Goal: Learn about a topic: Learn about a topic

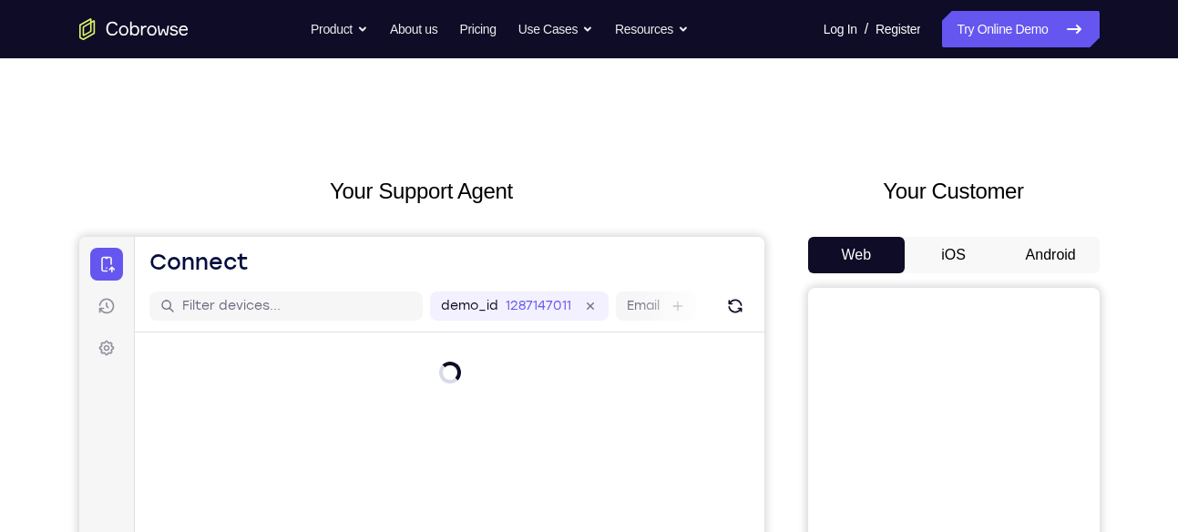
click at [1042, 270] on button "Android" at bounding box center [1050, 255] width 97 height 36
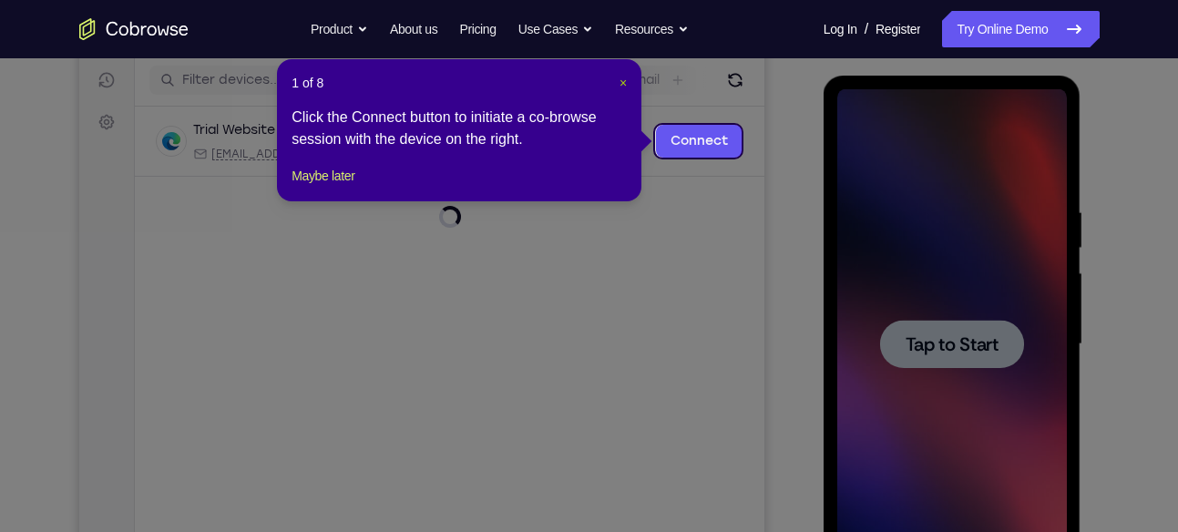
click at [624, 82] on span "×" at bounding box center [622, 83] width 7 height 15
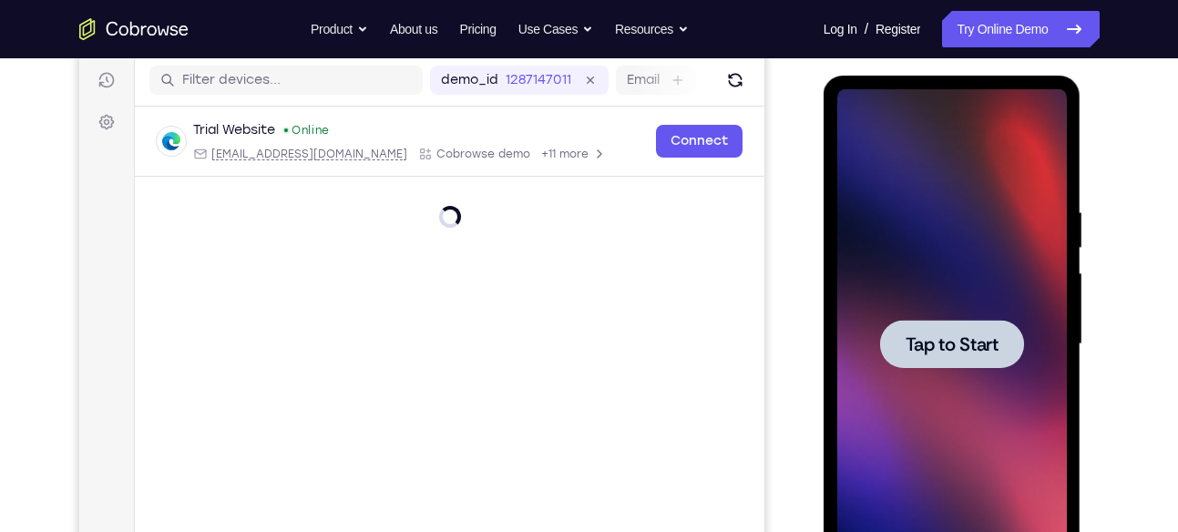
click at [945, 371] on div at bounding box center [951, 344] width 229 height 510
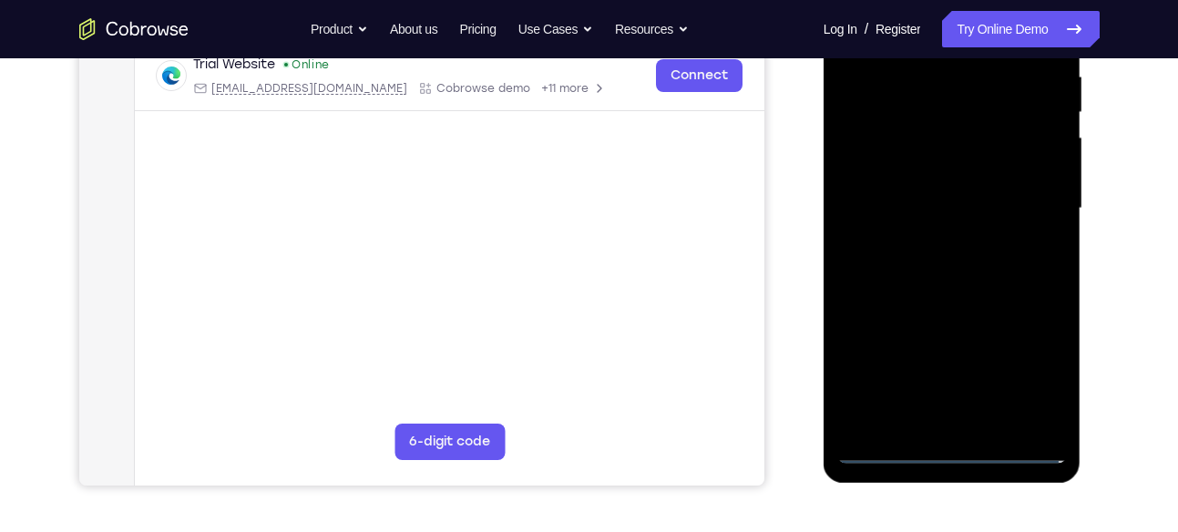
scroll to position [377, 0]
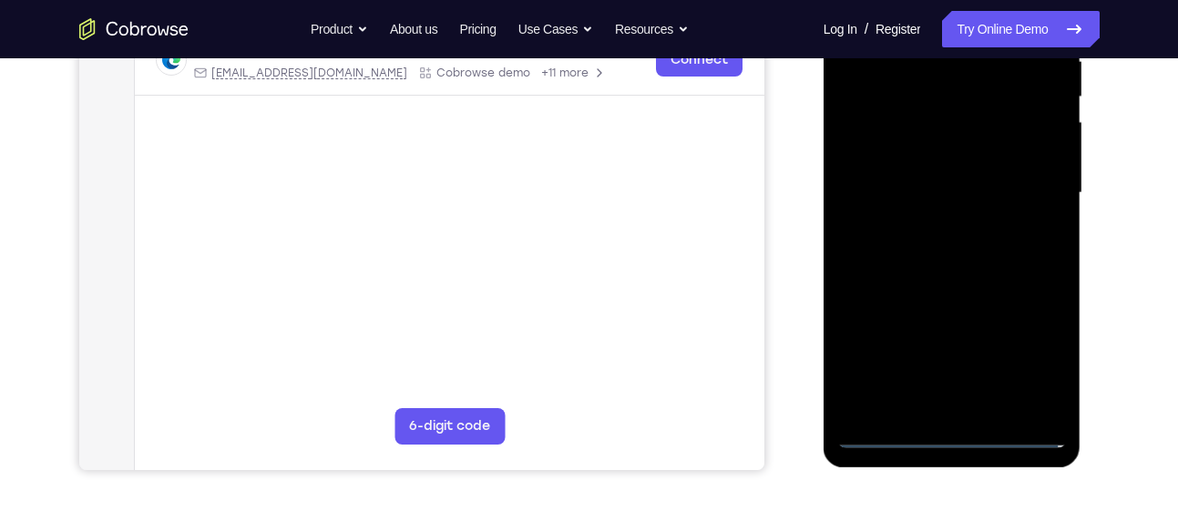
click at [944, 433] on div at bounding box center [951, 193] width 229 height 510
click at [1030, 352] on div at bounding box center [951, 193] width 229 height 510
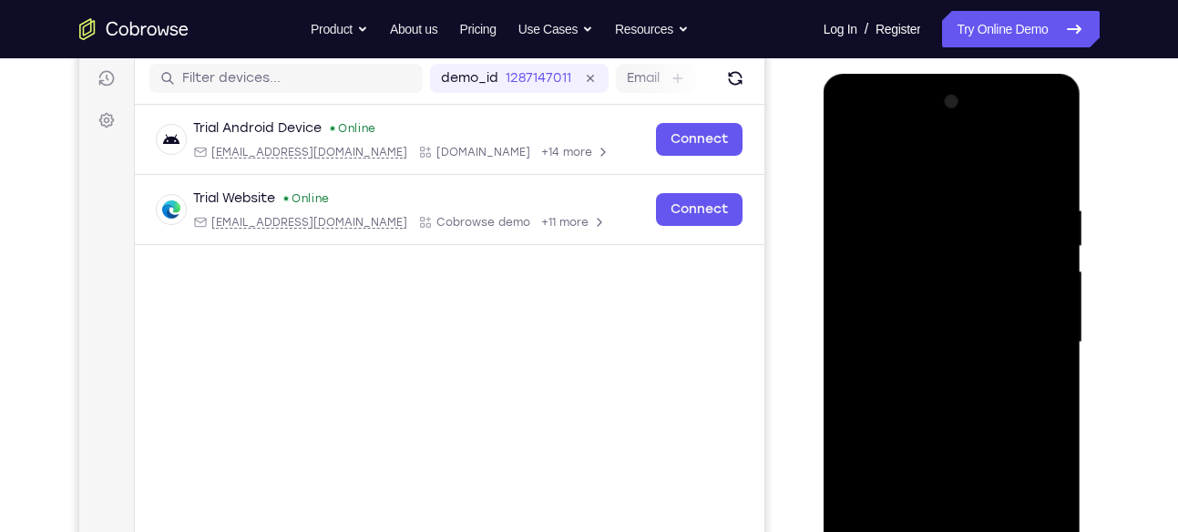
scroll to position [227, 0]
click at [851, 133] on div at bounding box center [951, 343] width 229 height 510
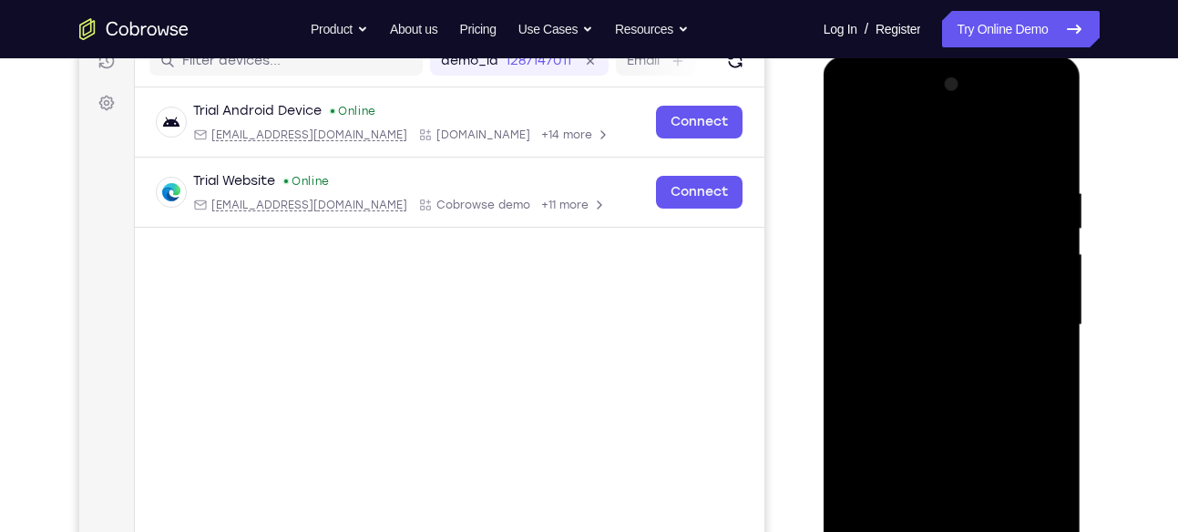
scroll to position [246, 0]
click at [1028, 316] on div at bounding box center [951, 324] width 229 height 510
click at [1027, 313] on div at bounding box center [951, 324] width 229 height 510
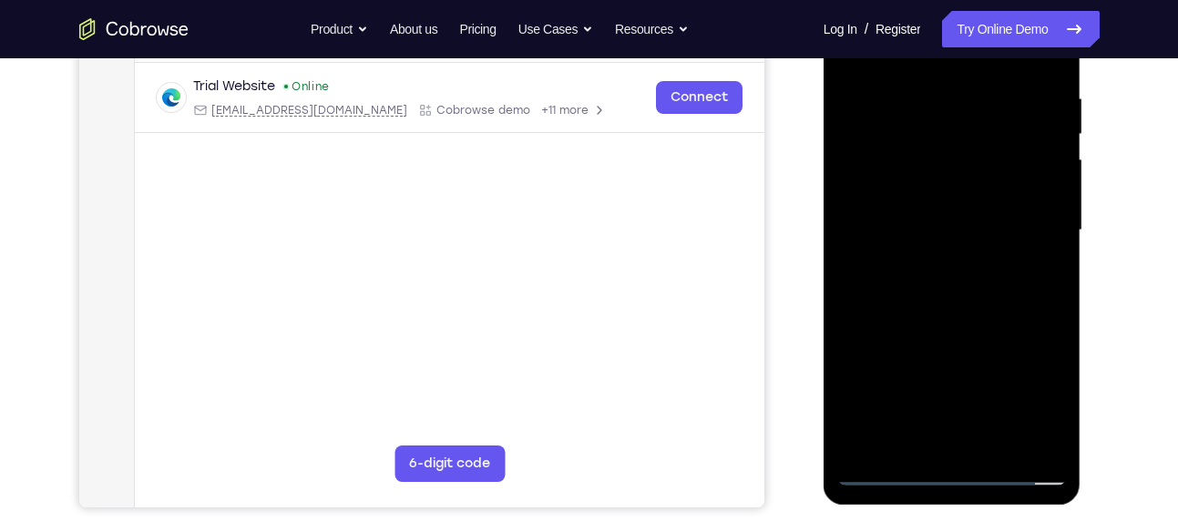
click at [969, 446] on div at bounding box center [951, 230] width 229 height 510
click at [907, 209] on div at bounding box center [951, 230] width 229 height 510
click at [884, 184] on div at bounding box center [951, 230] width 229 height 510
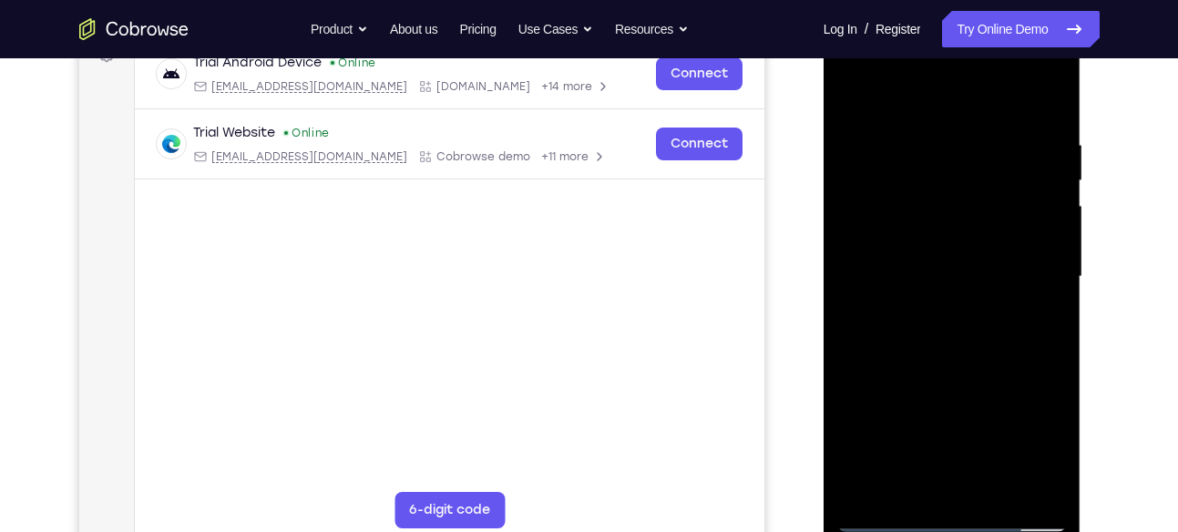
scroll to position [291, 0]
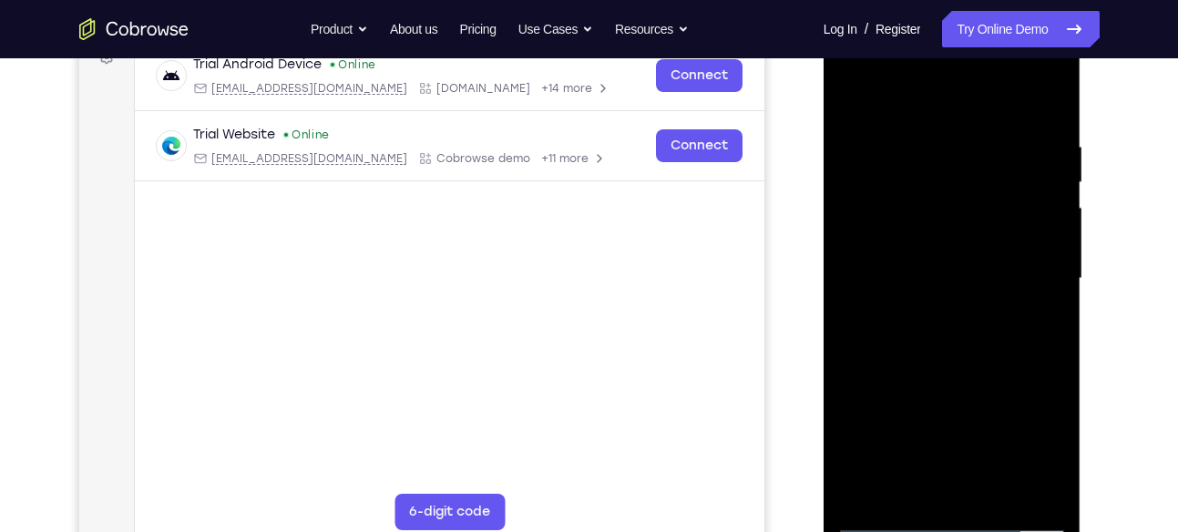
click at [896, 274] on div at bounding box center [951, 279] width 229 height 510
click at [992, 496] on div at bounding box center [951, 279] width 229 height 510
click at [953, 345] on div at bounding box center [951, 279] width 229 height 510
click at [999, 495] on div at bounding box center [951, 279] width 229 height 510
click at [952, 372] on div at bounding box center [951, 279] width 229 height 510
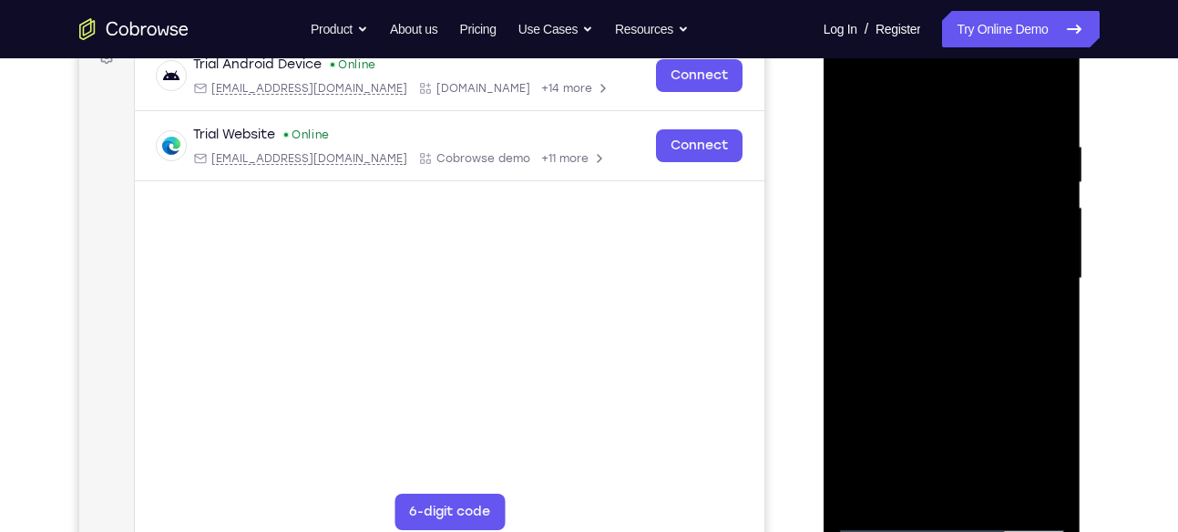
click at [964, 268] on div at bounding box center [951, 279] width 229 height 510
click at [929, 477] on div at bounding box center [951, 279] width 229 height 510
click at [854, 98] on div at bounding box center [951, 279] width 229 height 510
click at [963, 310] on div at bounding box center [951, 279] width 229 height 510
click at [848, 98] on div at bounding box center [951, 279] width 229 height 510
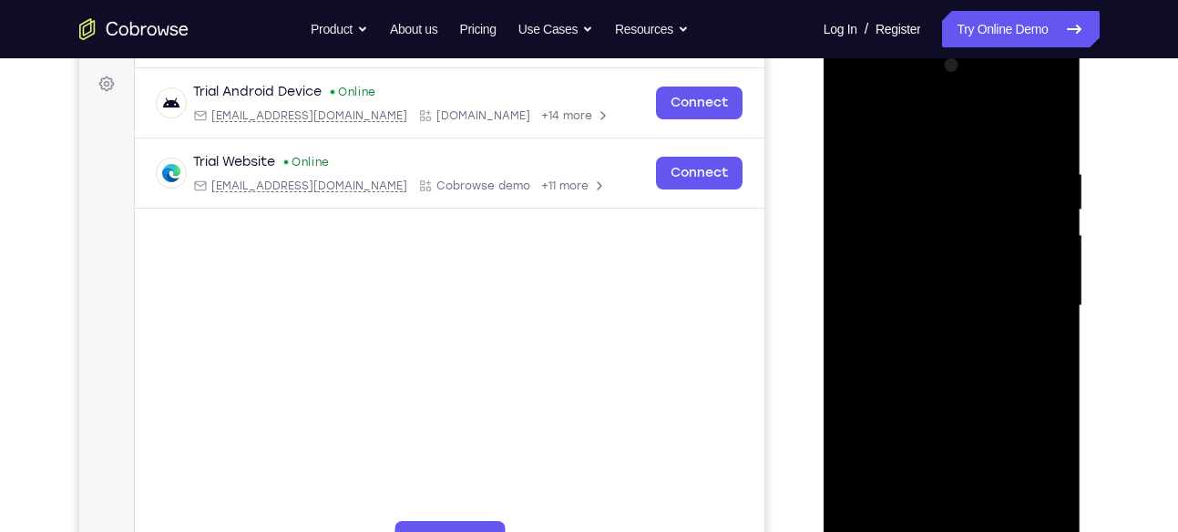
scroll to position [263, 0]
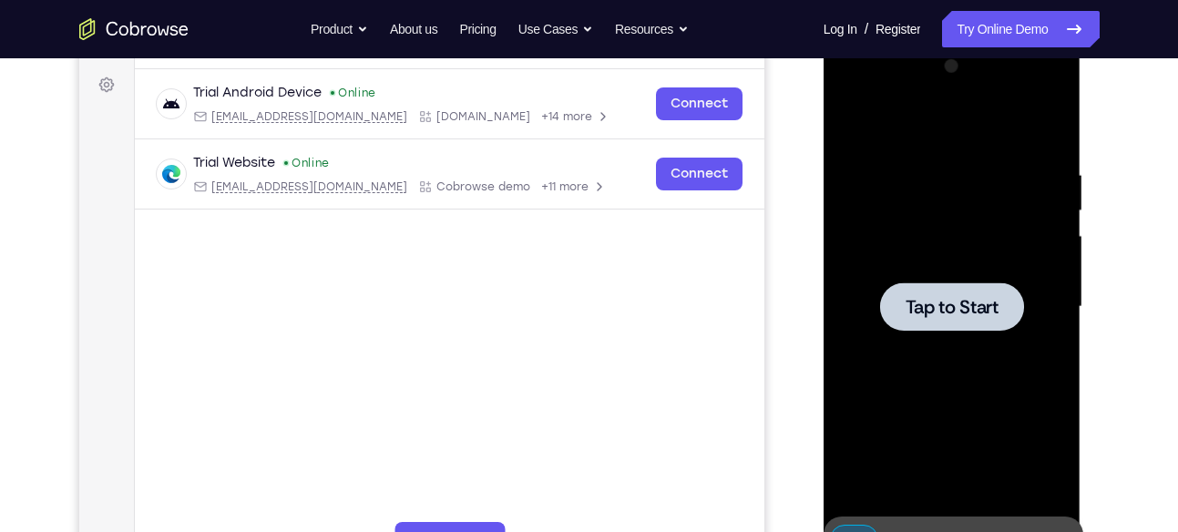
click at [984, 324] on div at bounding box center [952, 306] width 144 height 48
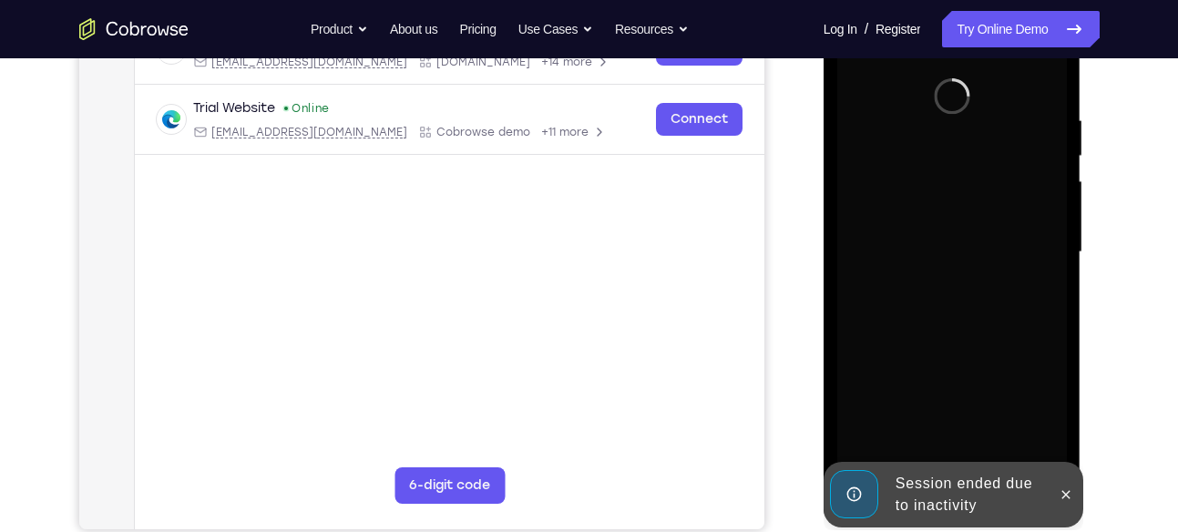
scroll to position [334, 0]
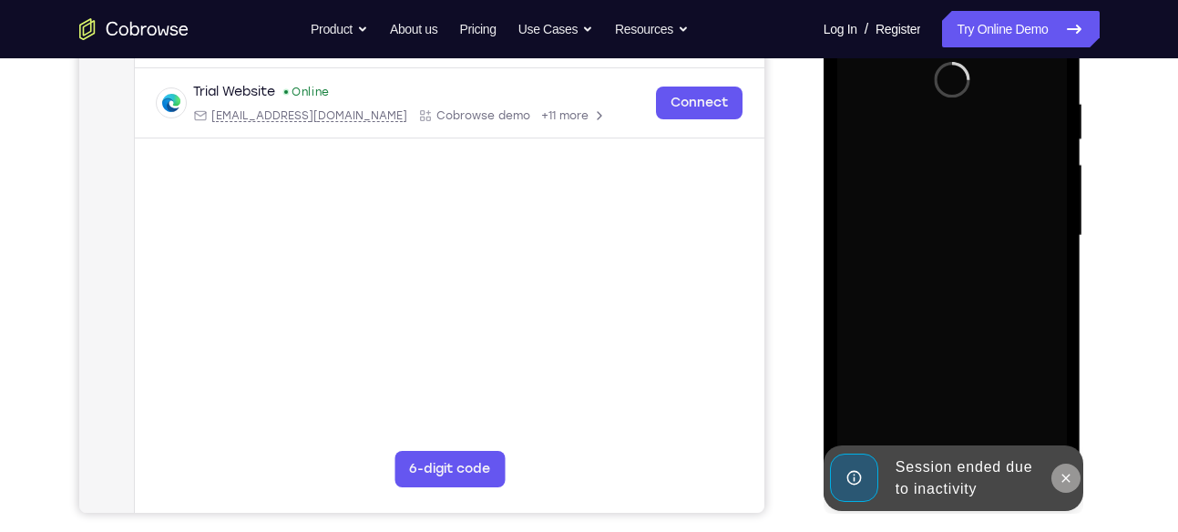
click at [1065, 472] on icon at bounding box center [1065, 478] width 15 height 15
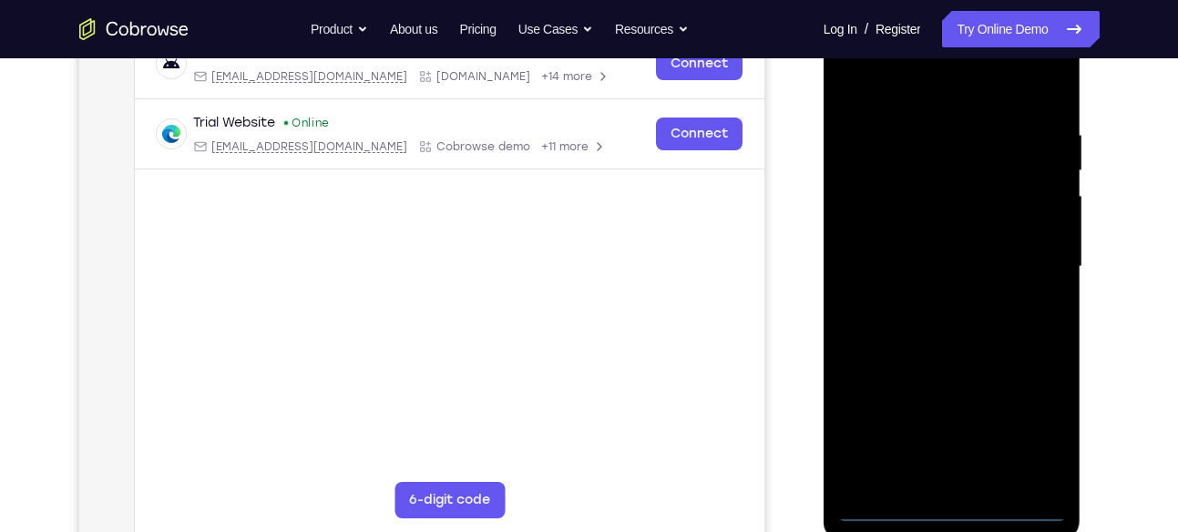
scroll to position [301, 0]
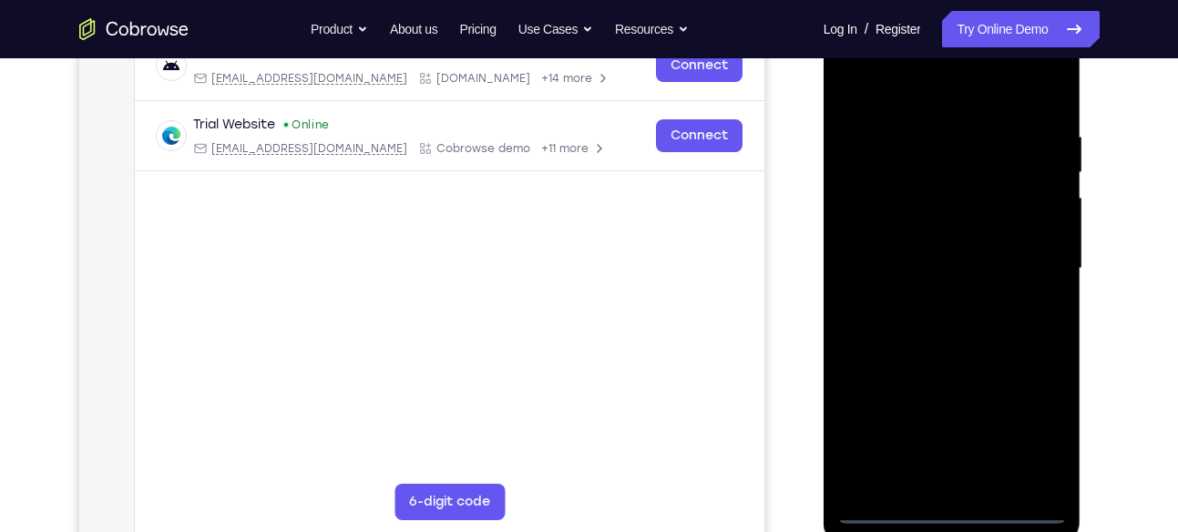
click at [963, 508] on div at bounding box center [951, 269] width 229 height 510
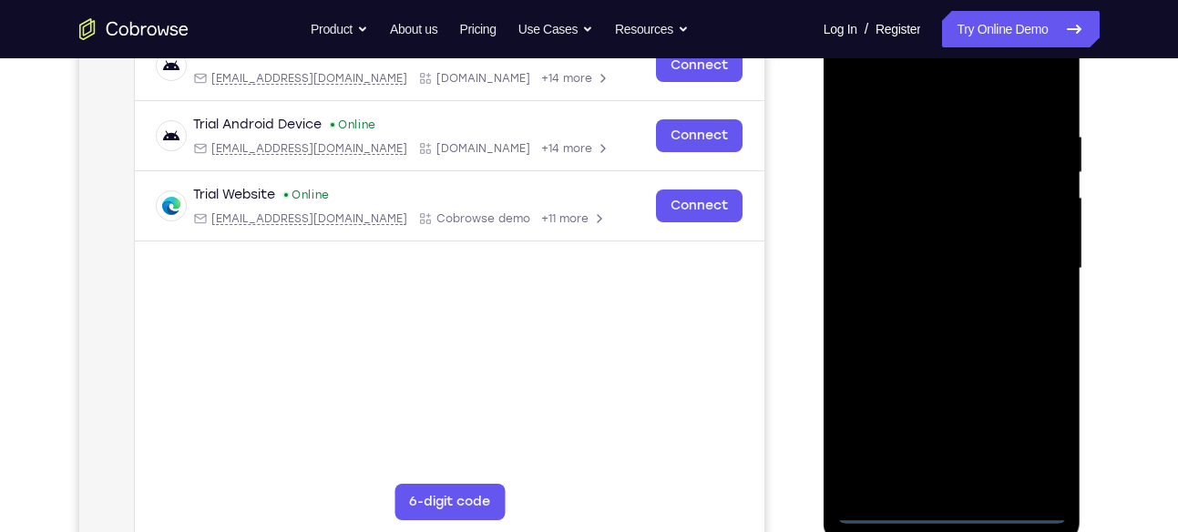
click at [1031, 420] on div at bounding box center [951, 269] width 229 height 510
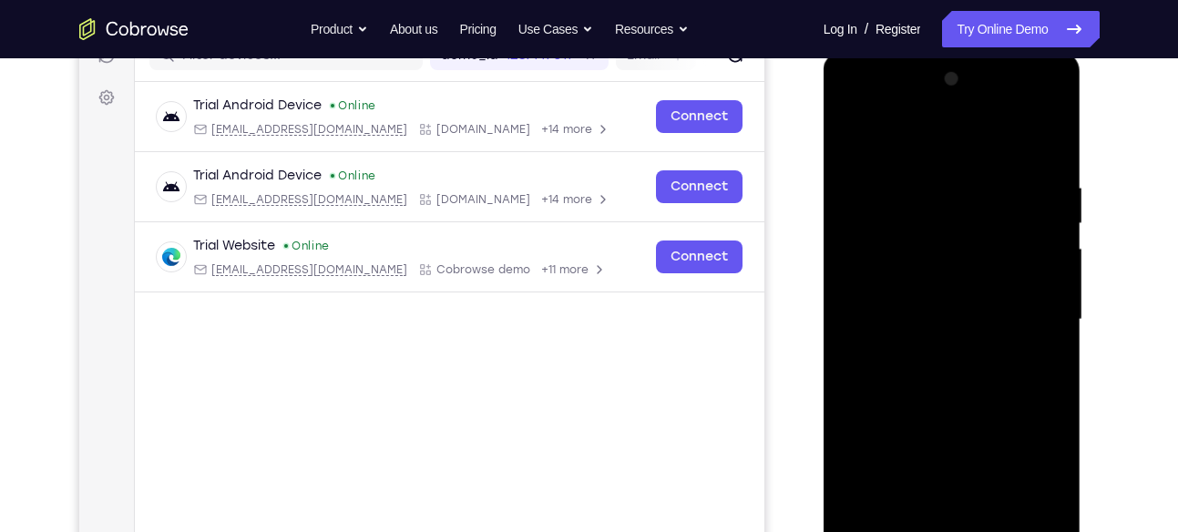
scroll to position [249, 0]
click at [847, 100] on div at bounding box center [951, 321] width 229 height 510
click at [1025, 312] on div at bounding box center [951, 321] width 229 height 510
click at [933, 356] on div at bounding box center [951, 321] width 229 height 510
click at [905, 305] on div at bounding box center [951, 321] width 229 height 510
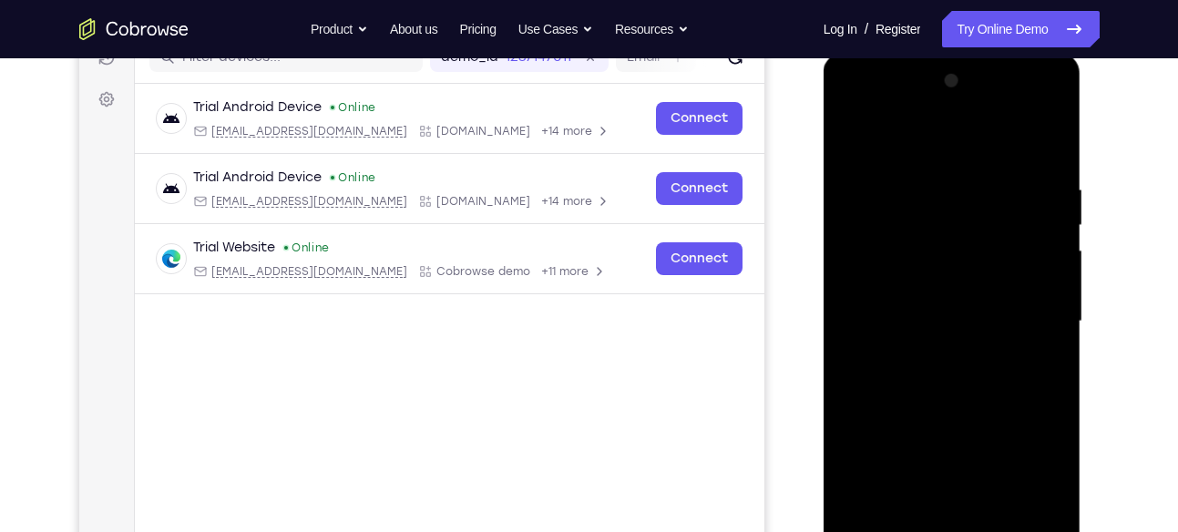
click at [883, 272] on div at bounding box center [951, 321] width 229 height 510
click at [933, 331] on div at bounding box center [951, 321] width 229 height 510
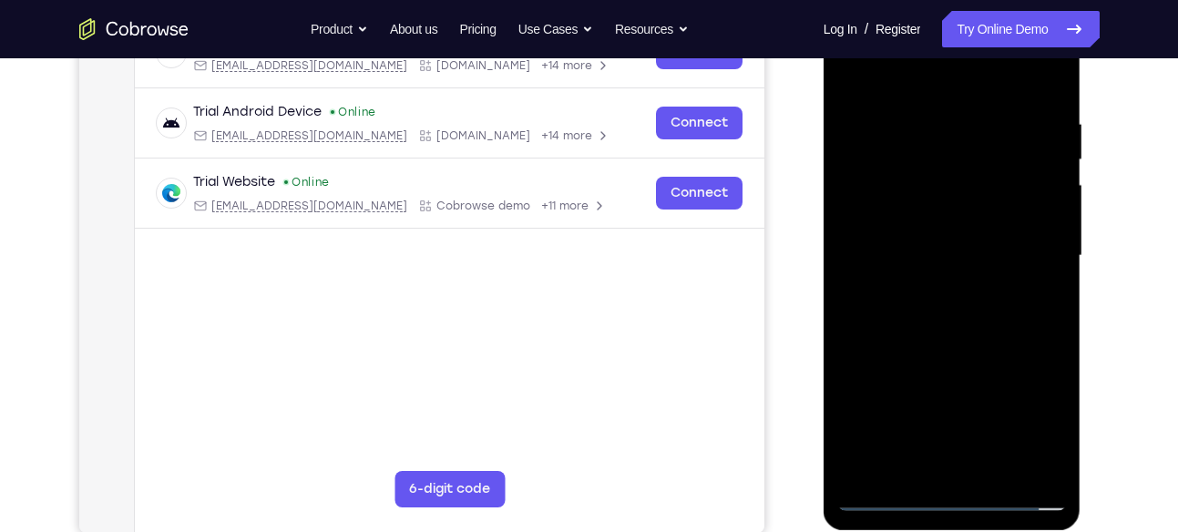
scroll to position [302, 0]
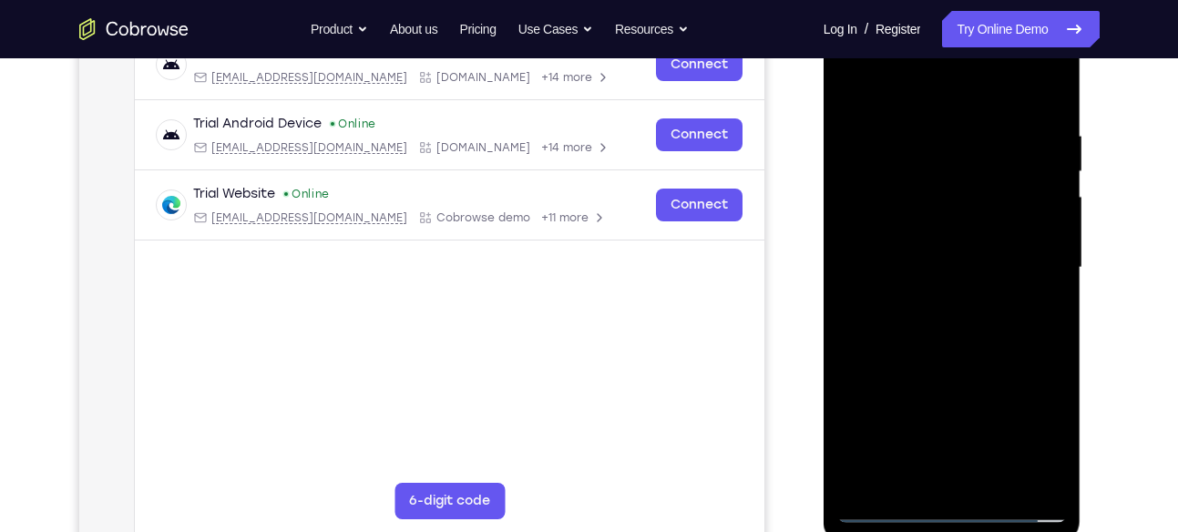
click at [953, 330] on div at bounding box center [951, 268] width 229 height 510
click at [953, 329] on div at bounding box center [951, 268] width 229 height 510
click at [932, 130] on div at bounding box center [951, 268] width 229 height 510
click at [1048, 90] on div at bounding box center [951, 268] width 229 height 510
click at [1046, 111] on div at bounding box center [951, 268] width 229 height 510
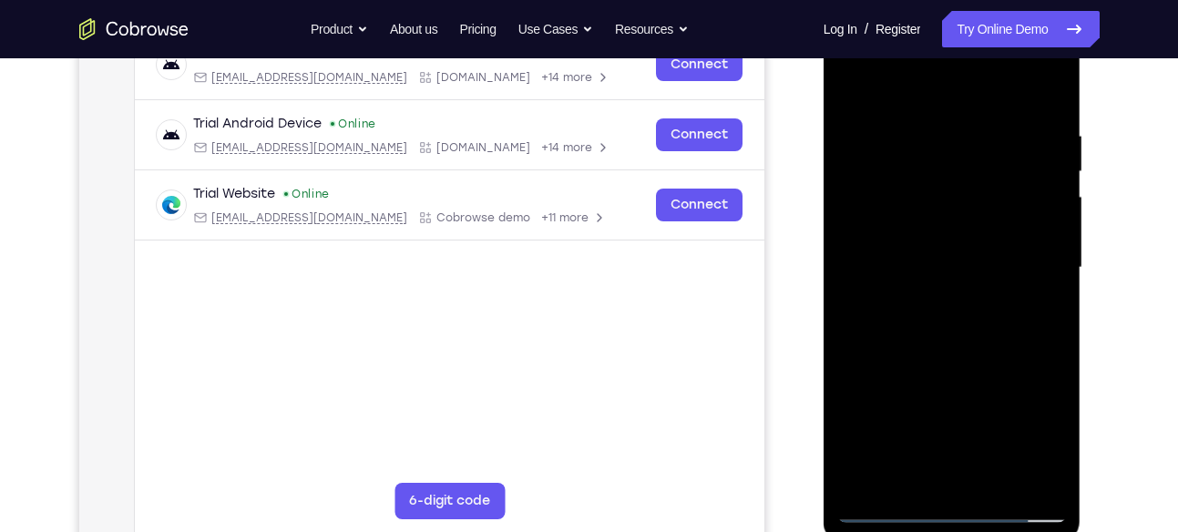
click at [1055, 79] on div at bounding box center [951, 268] width 229 height 510
click at [852, 93] on div at bounding box center [951, 268] width 229 height 510
click at [1004, 480] on div at bounding box center [951, 268] width 229 height 510
click at [951, 370] on div at bounding box center [951, 268] width 229 height 510
click at [937, 209] on div at bounding box center [951, 268] width 229 height 510
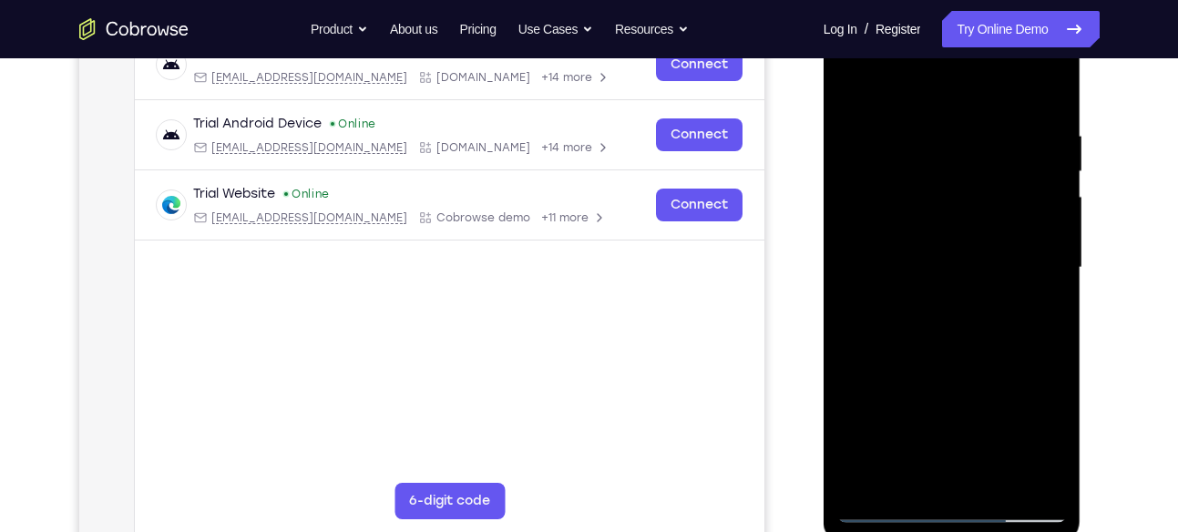
drag, startPoint x: 943, startPoint y: 311, endPoint x: 923, endPoint y: 313, distance: 21.0
click at [923, 313] on div at bounding box center [951, 268] width 229 height 510
click at [942, 312] on div at bounding box center [951, 268] width 229 height 510
click at [950, 299] on div at bounding box center [951, 268] width 229 height 510
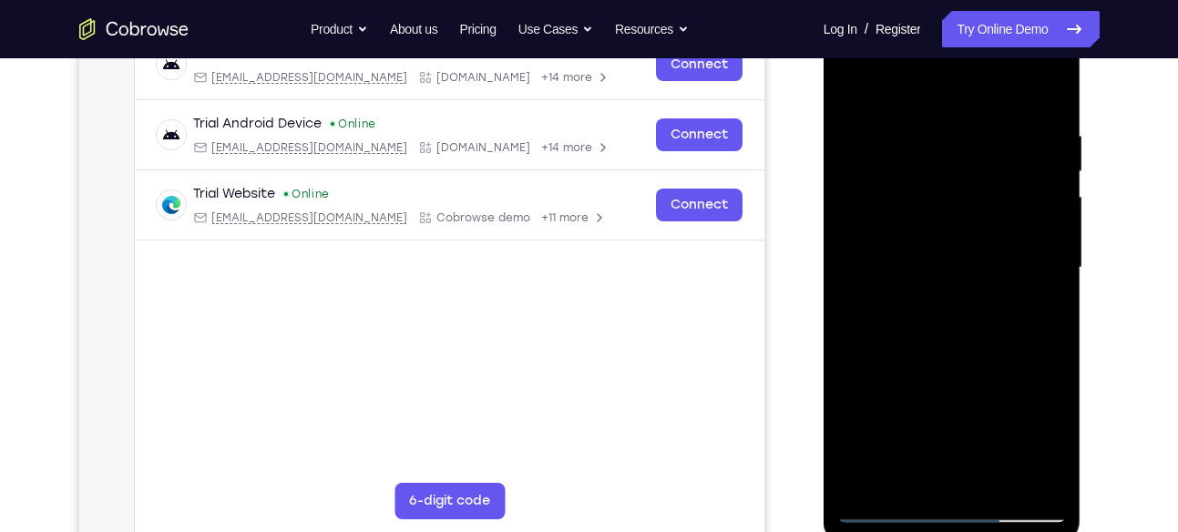
click at [1052, 442] on div at bounding box center [951, 268] width 229 height 510
click at [1053, 444] on div at bounding box center [951, 268] width 229 height 510
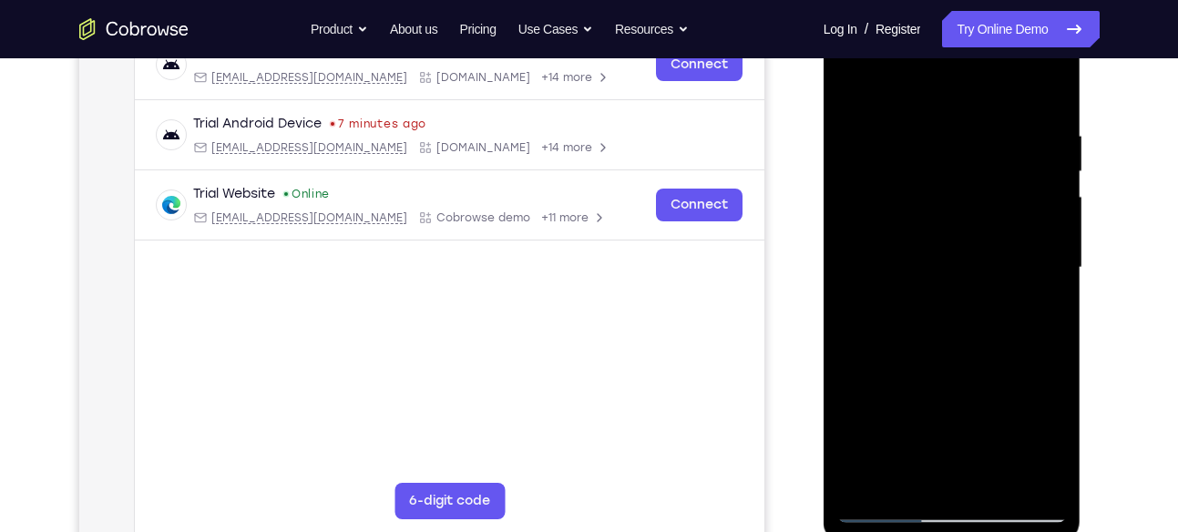
click at [1053, 444] on div at bounding box center [951, 268] width 229 height 510
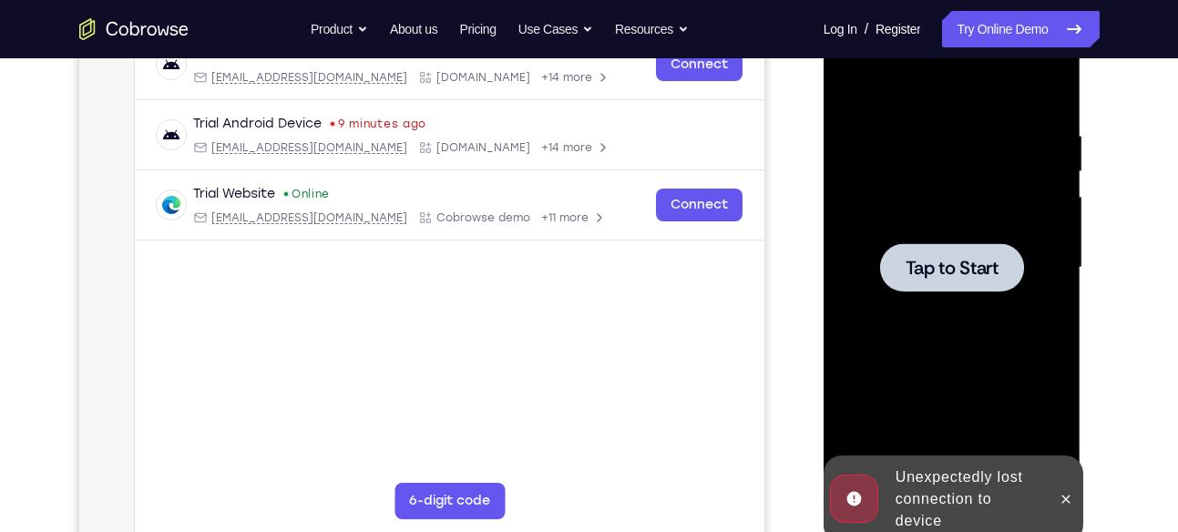
click at [921, 221] on div at bounding box center [951, 268] width 229 height 510
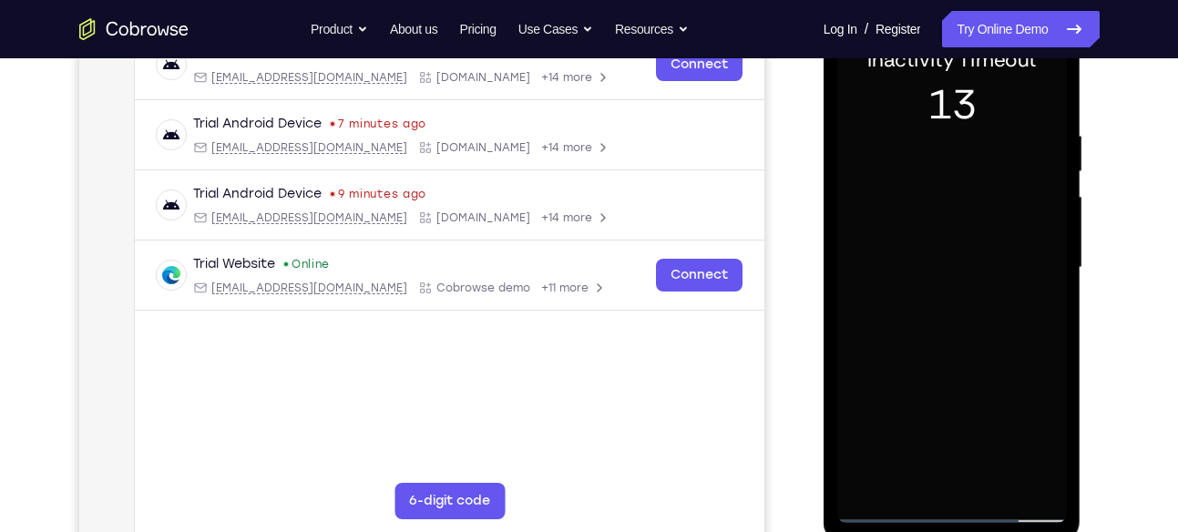
click at [945, 513] on div at bounding box center [951, 268] width 229 height 510
click at [967, 505] on div at bounding box center [951, 268] width 229 height 510
click at [1045, 439] on div at bounding box center [951, 268] width 229 height 510
click at [897, 101] on div at bounding box center [951, 268] width 229 height 510
click at [1038, 267] on div at bounding box center [951, 268] width 229 height 510
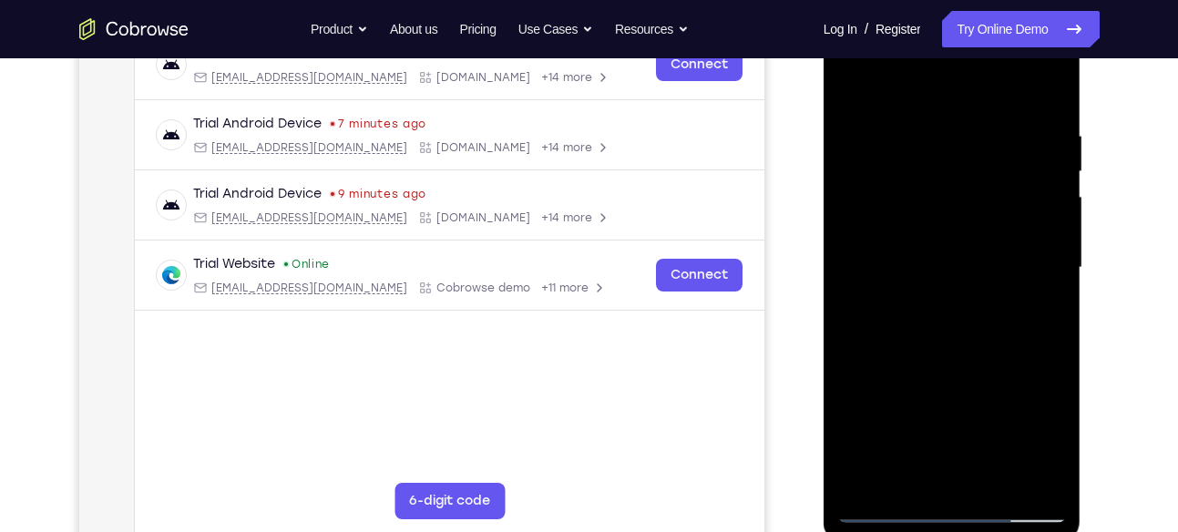
click at [932, 301] on div at bounding box center [951, 268] width 229 height 510
click at [908, 240] on div at bounding box center [951, 268] width 229 height 510
click at [897, 225] on div at bounding box center [951, 268] width 229 height 510
click at [908, 264] on div at bounding box center [951, 268] width 229 height 510
click at [928, 331] on div at bounding box center [951, 268] width 229 height 510
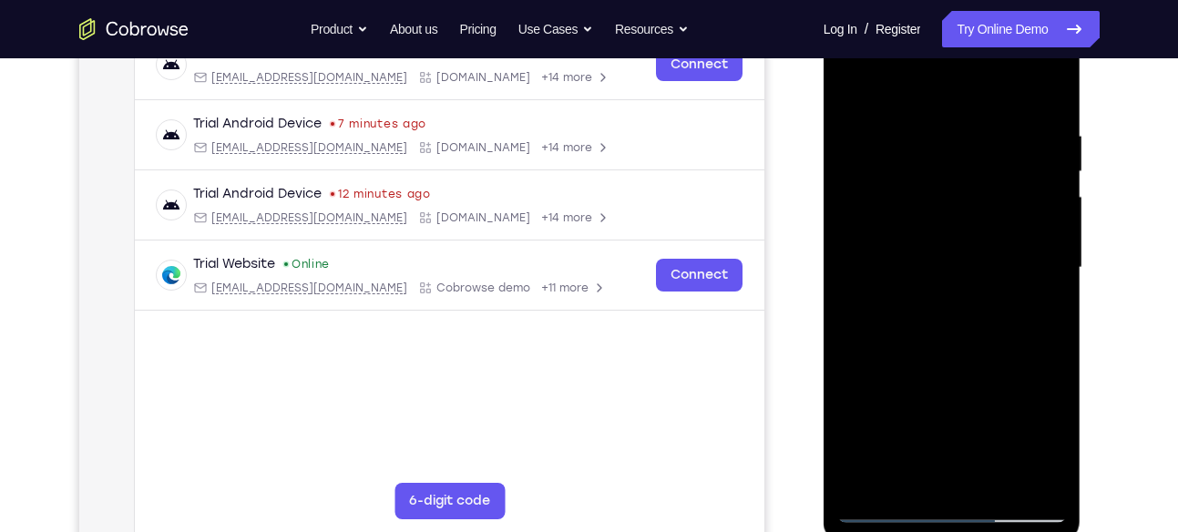
click at [954, 312] on div at bounding box center [951, 268] width 229 height 510
drag, startPoint x: 1037, startPoint y: 128, endPoint x: 965, endPoint y: 128, distance: 71.9
click at [965, 128] on div at bounding box center [951, 268] width 229 height 510
click at [1052, 105] on div at bounding box center [951, 268] width 229 height 510
click at [1049, 348] on div at bounding box center [951, 268] width 229 height 510
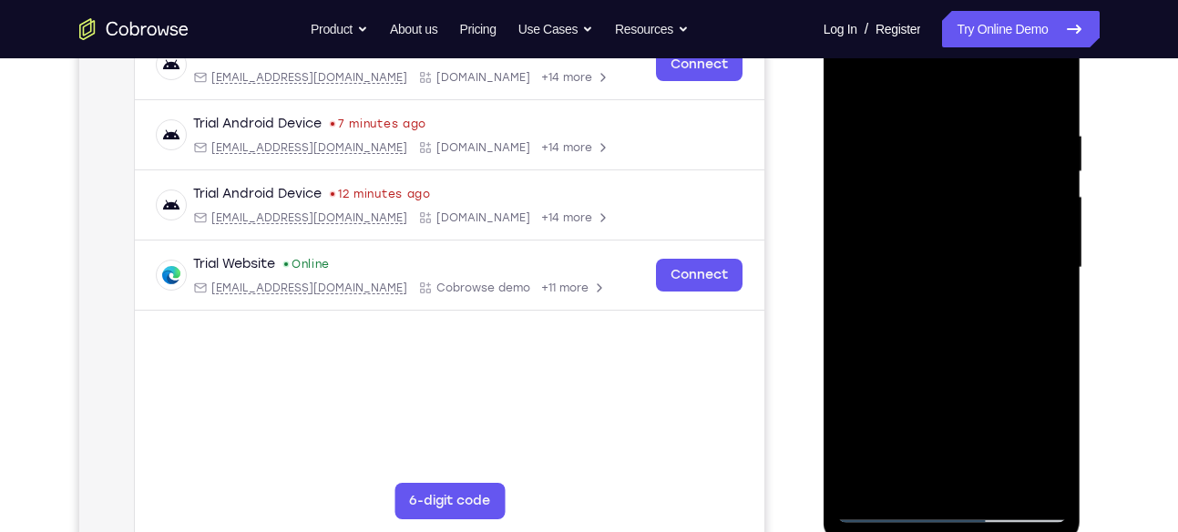
click at [1054, 349] on div at bounding box center [951, 268] width 229 height 510
click at [1054, 345] on div at bounding box center [951, 268] width 229 height 510
click at [1053, 350] on div at bounding box center [951, 268] width 229 height 510
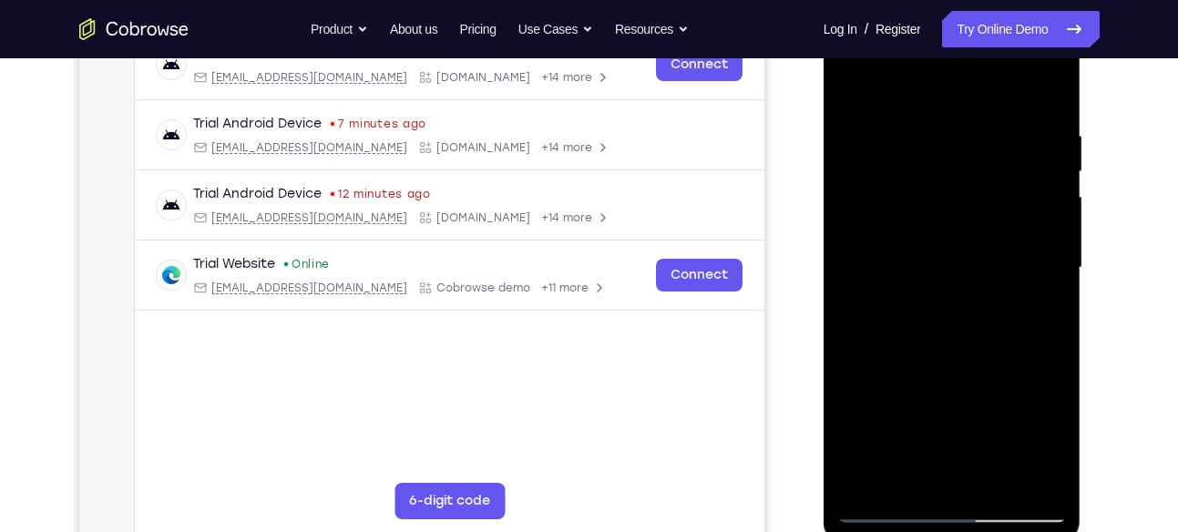
click at [1053, 350] on div at bounding box center [951, 268] width 229 height 510
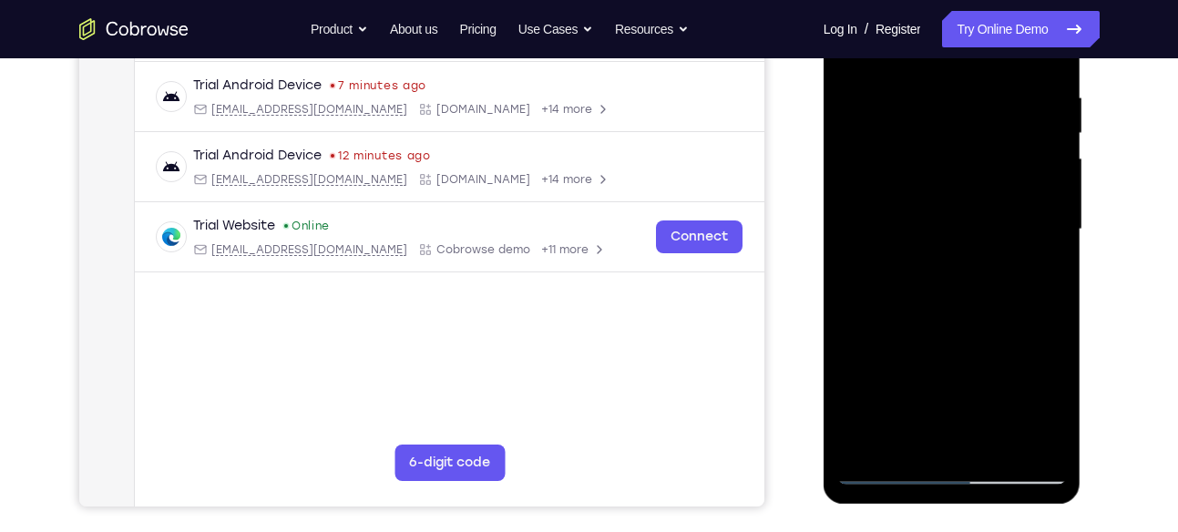
scroll to position [342, 0]
click at [996, 438] on div at bounding box center [951, 229] width 229 height 510
click at [987, 331] on div at bounding box center [951, 229] width 229 height 510
click at [977, 184] on div at bounding box center [951, 229] width 229 height 510
click at [949, 433] on div at bounding box center [951, 229] width 229 height 510
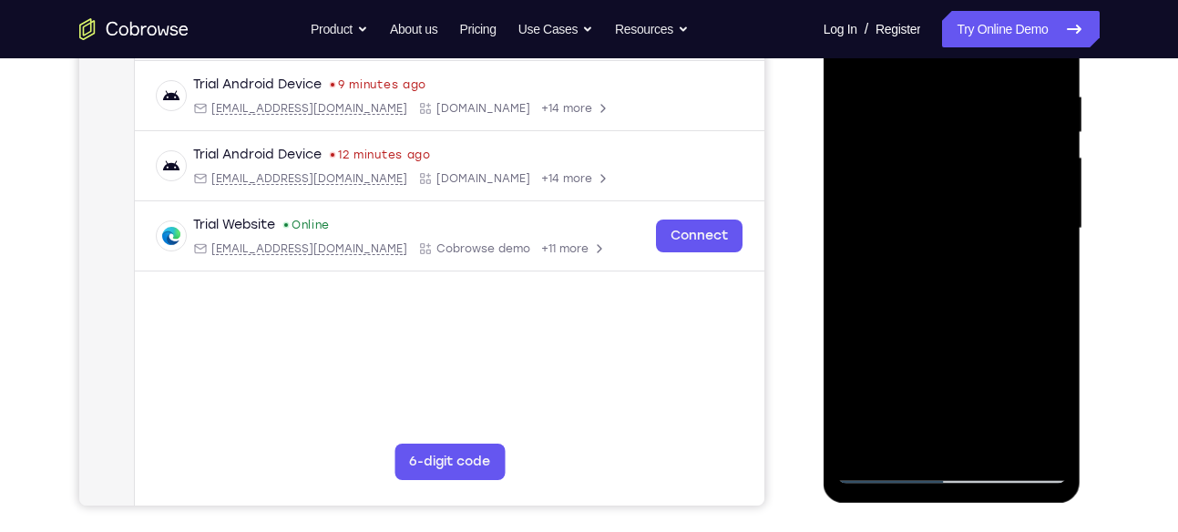
scroll to position [229, 0]
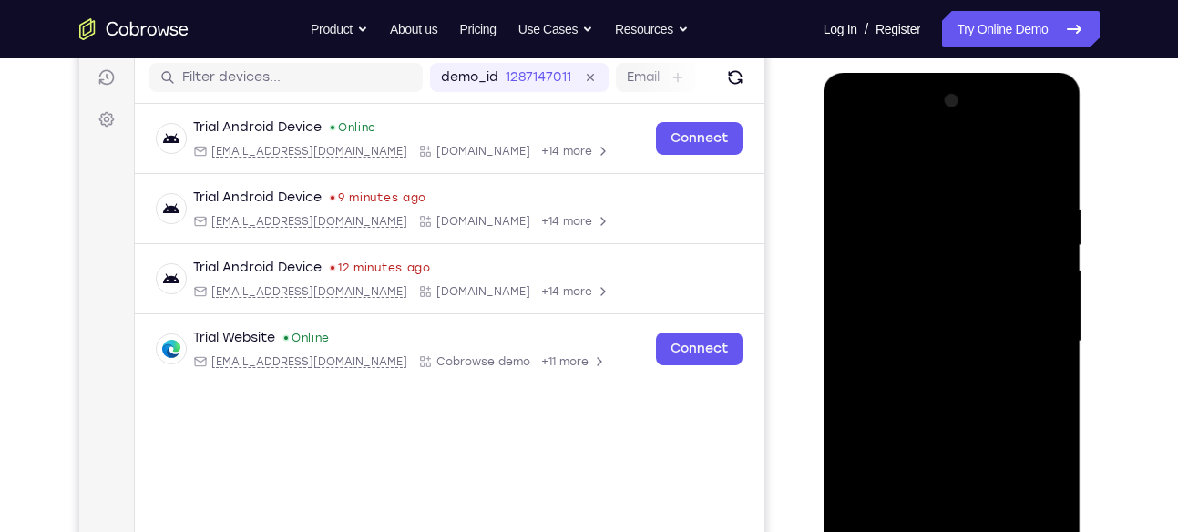
click at [855, 178] on div at bounding box center [951, 342] width 229 height 510
click at [854, 160] on div at bounding box center [951, 342] width 229 height 510
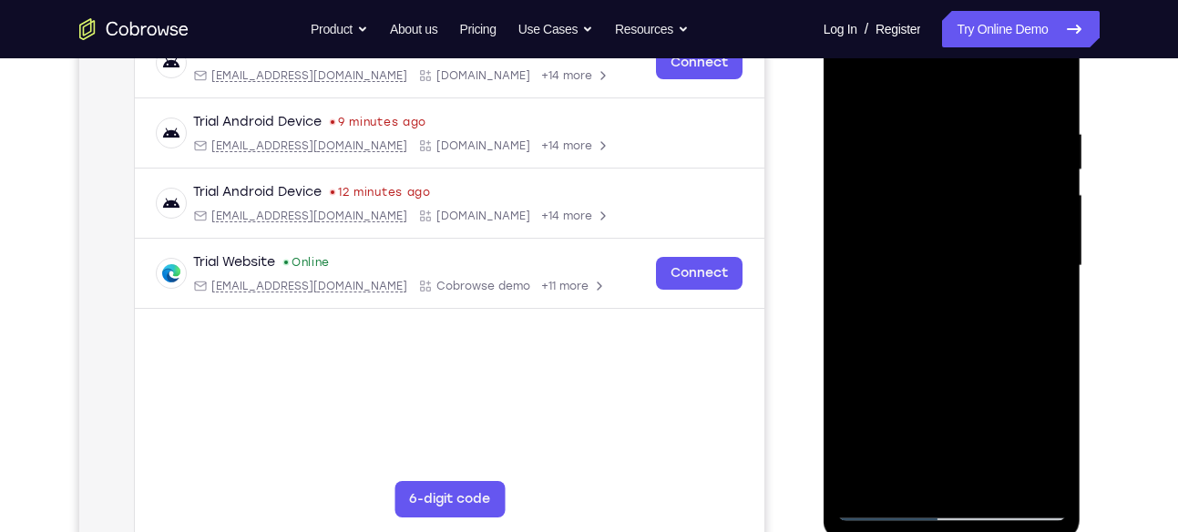
scroll to position [208, 0]
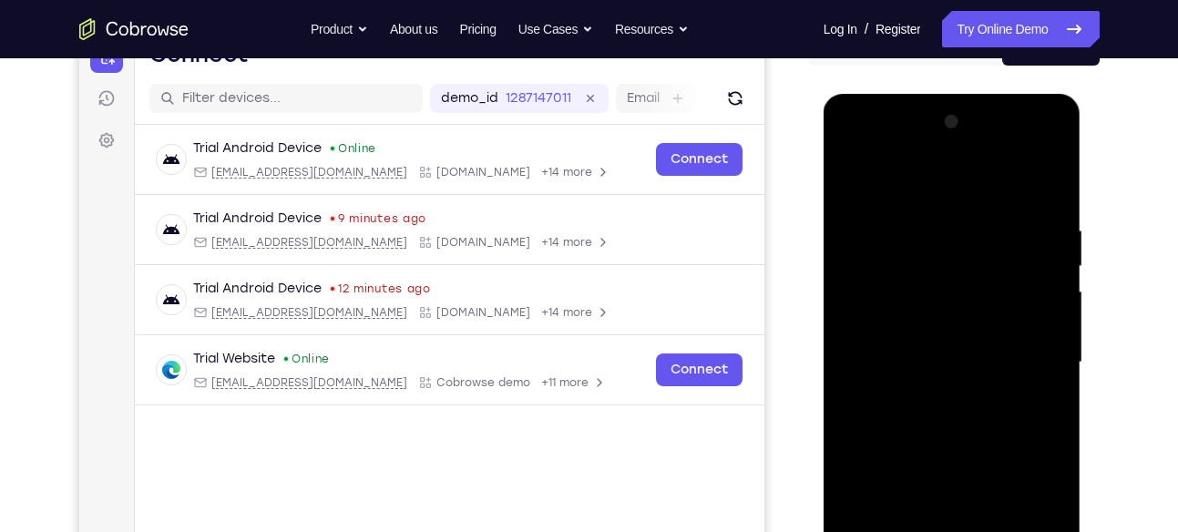
click at [853, 181] on div at bounding box center [951, 362] width 229 height 510
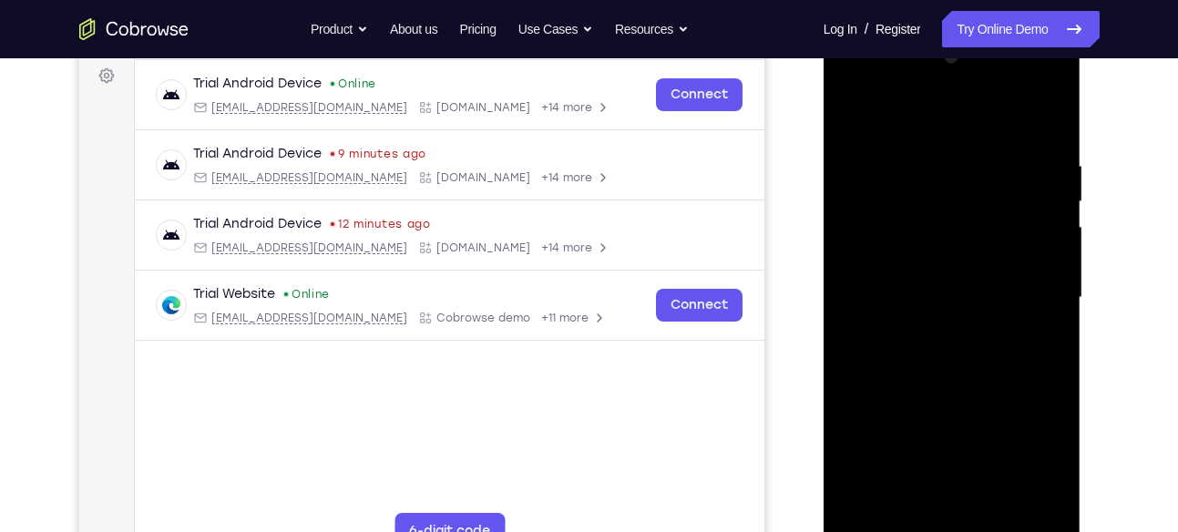
scroll to position [271, 0]
click at [908, 513] on div at bounding box center [951, 299] width 229 height 510
click at [864, 509] on div at bounding box center [951, 299] width 229 height 510
click at [916, 512] on div at bounding box center [951, 299] width 229 height 510
click at [1032, 512] on div at bounding box center [951, 299] width 229 height 510
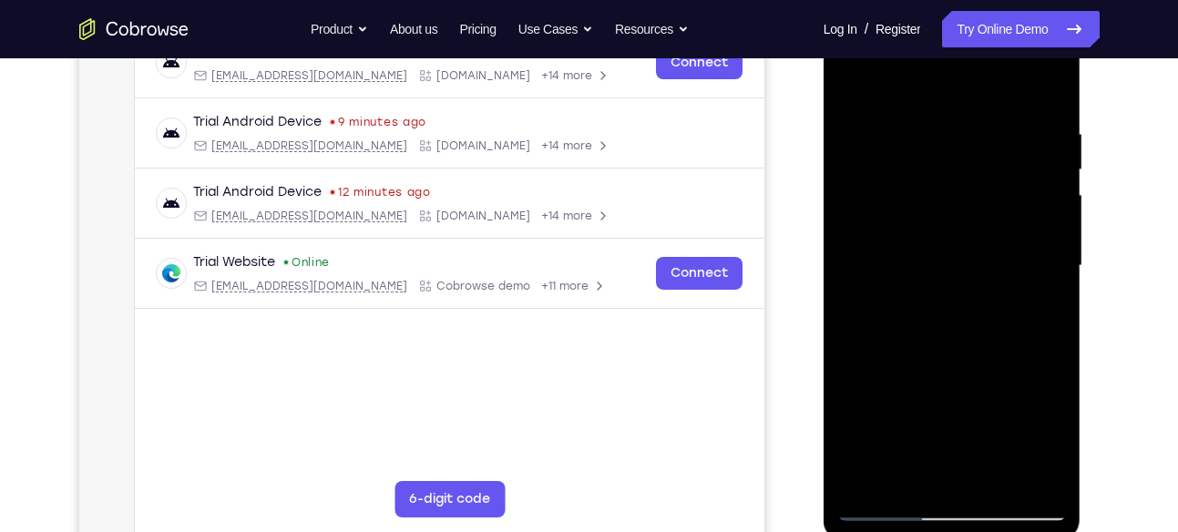
scroll to position [305, 0]
click at [1030, 141] on div at bounding box center [951, 265] width 229 height 510
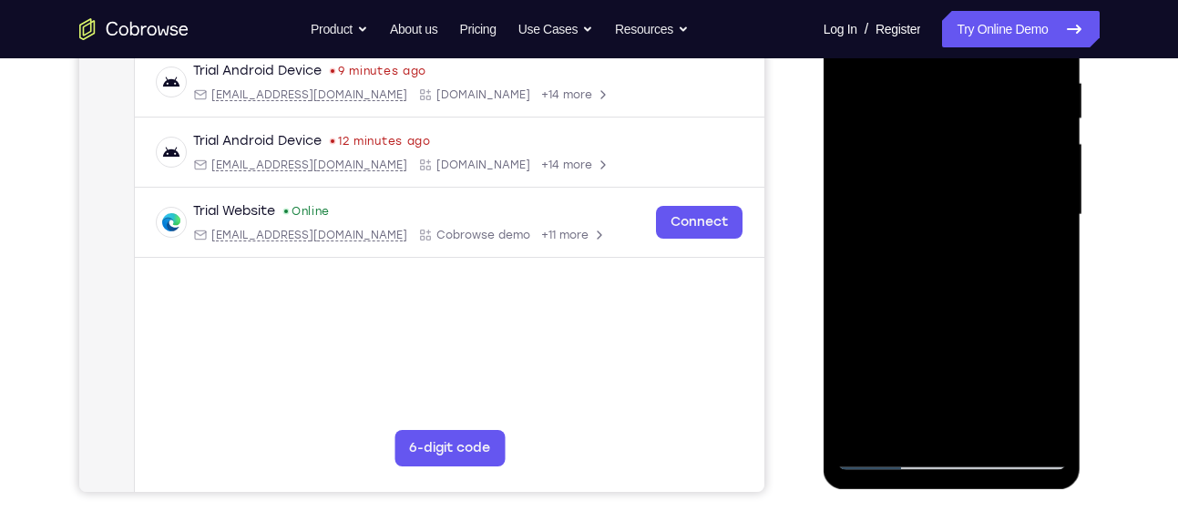
scroll to position [354, 0]
click at [1009, 223] on div at bounding box center [951, 216] width 229 height 510
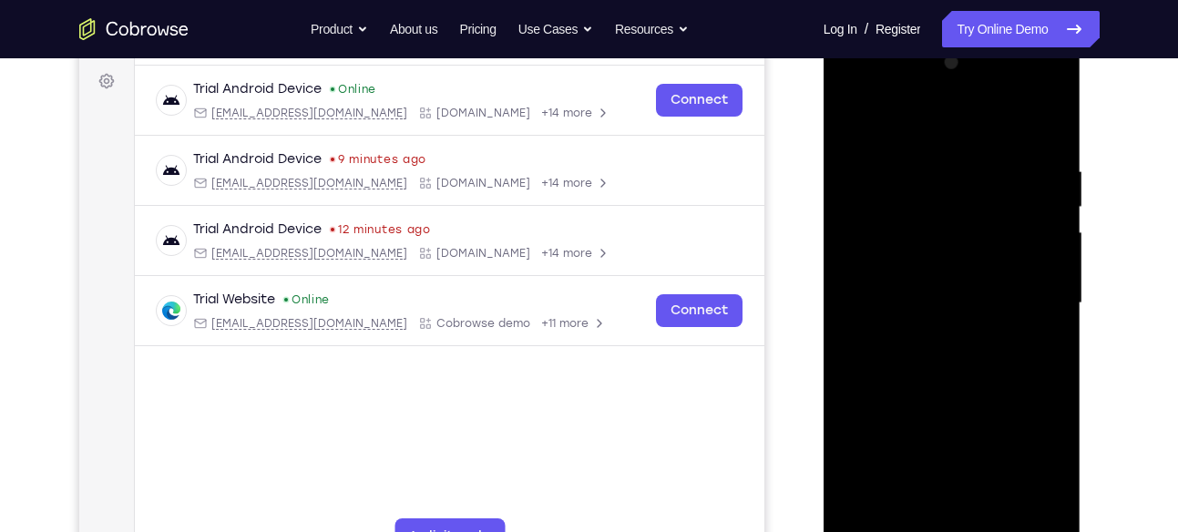
scroll to position [268, 0]
click at [857, 272] on div at bounding box center [951, 302] width 229 height 510
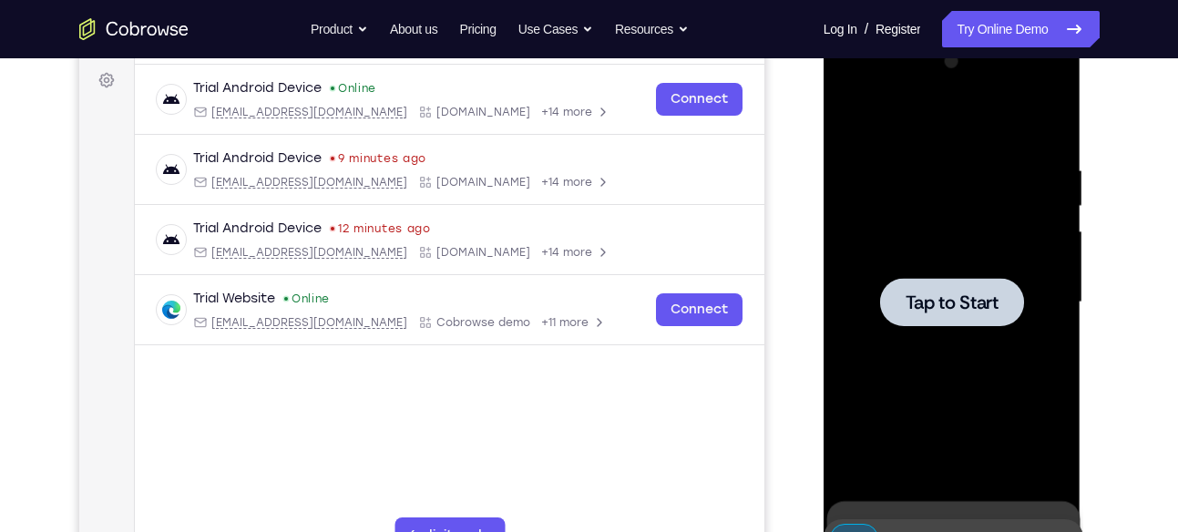
click at [998, 275] on div at bounding box center [951, 302] width 229 height 510
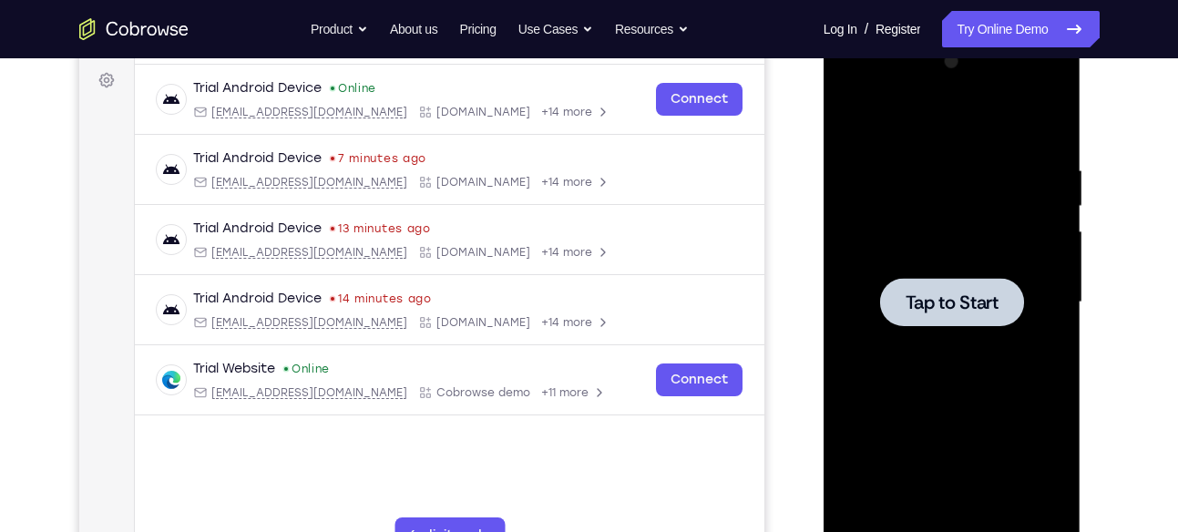
click at [959, 296] on span "Tap to Start" at bounding box center [951, 302] width 93 height 18
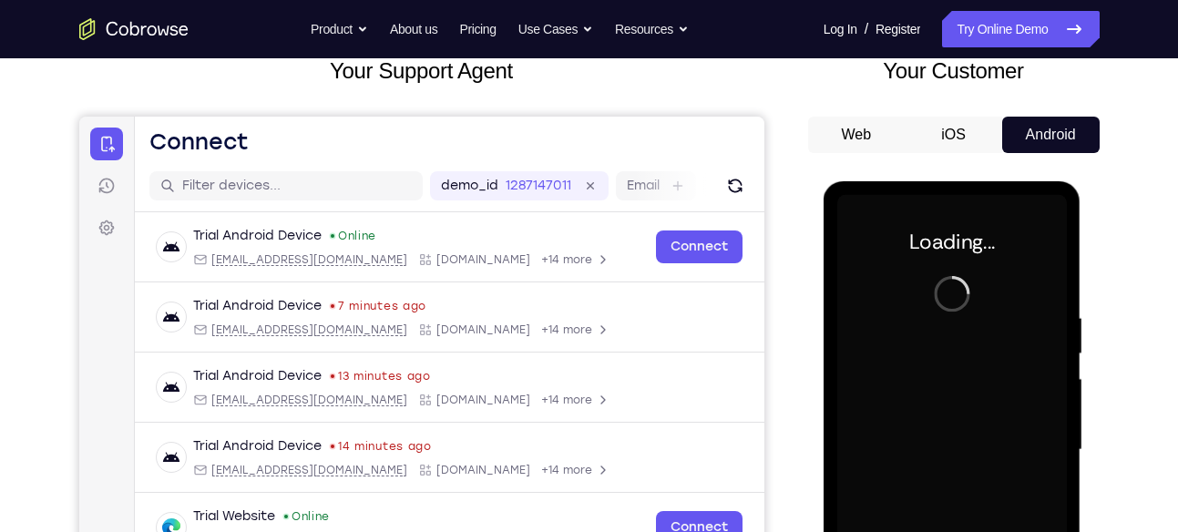
scroll to position [0, 0]
